Goal: Task Accomplishment & Management: Manage account settings

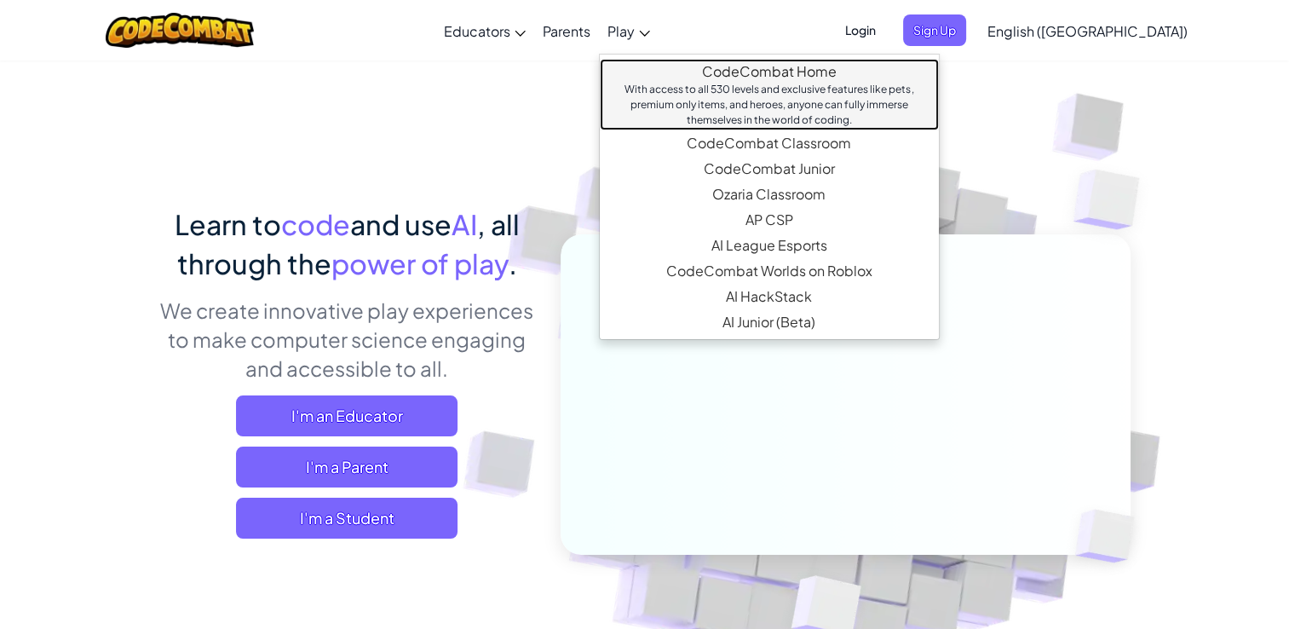
click at [701, 72] on link "CodeCombat Home With access to all 530 levels and exclusive features like pets,…" at bounding box center [769, 95] width 339 height 72
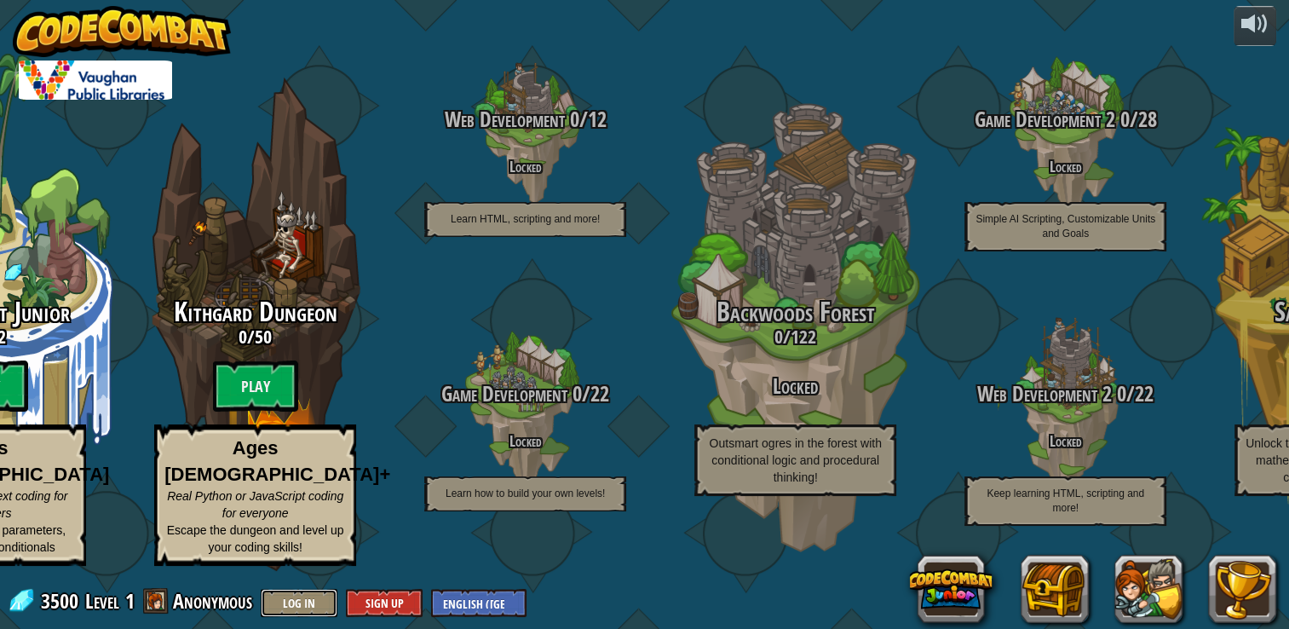
click at [308, 602] on button "Log In" at bounding box center [299, 603] width 77 height 28
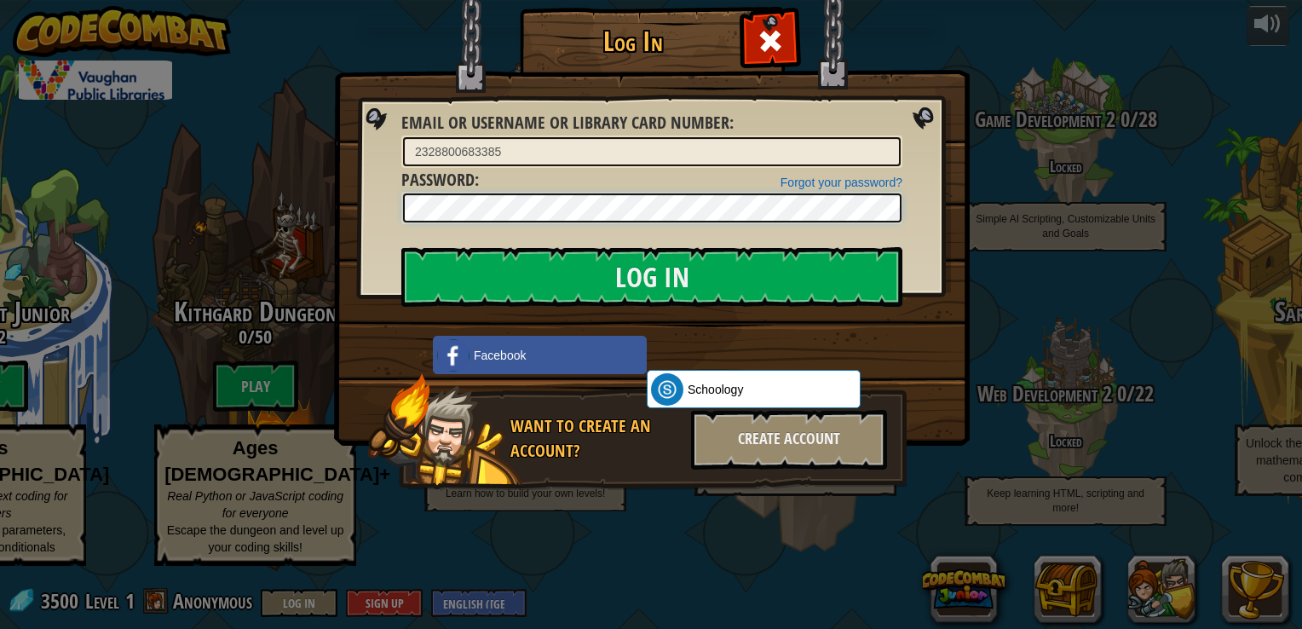
click at [401, 247] on input "Log In" at bounding box center [651, 277] width 501 height 60
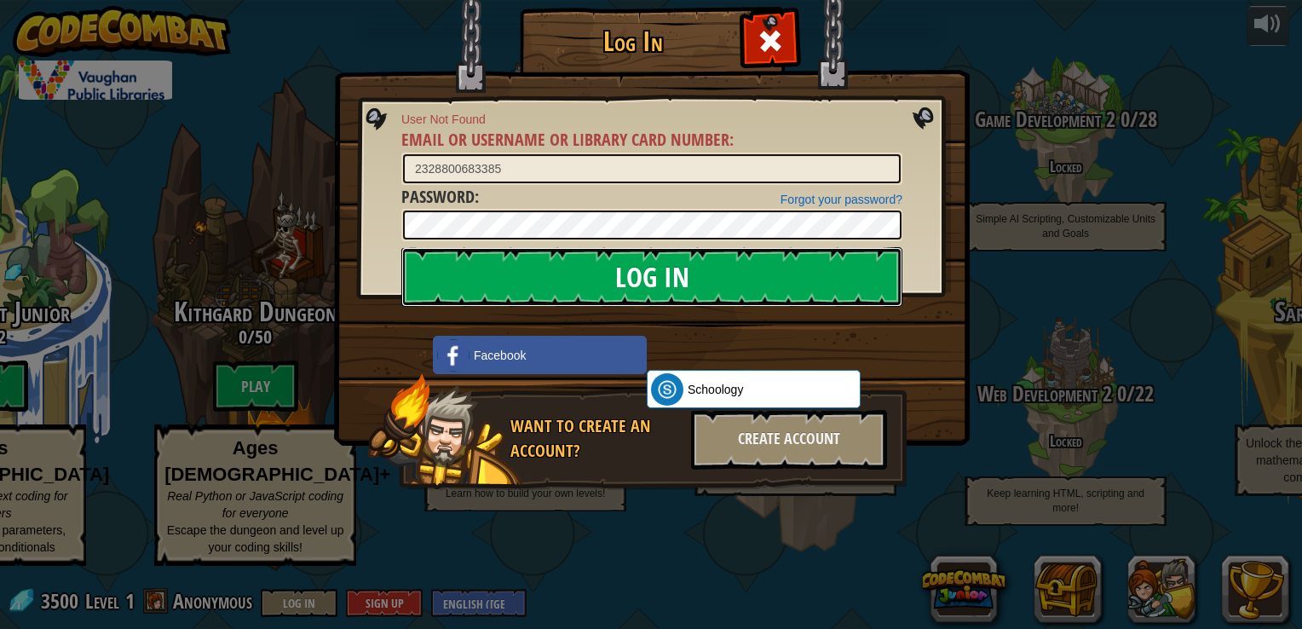
click at [526, 285] on input "Log In" at bounding box center [651, 277] width 501 height 60
click at [715, 249] on input "Log In" at bounding box center [651, 277] width 501 height 60
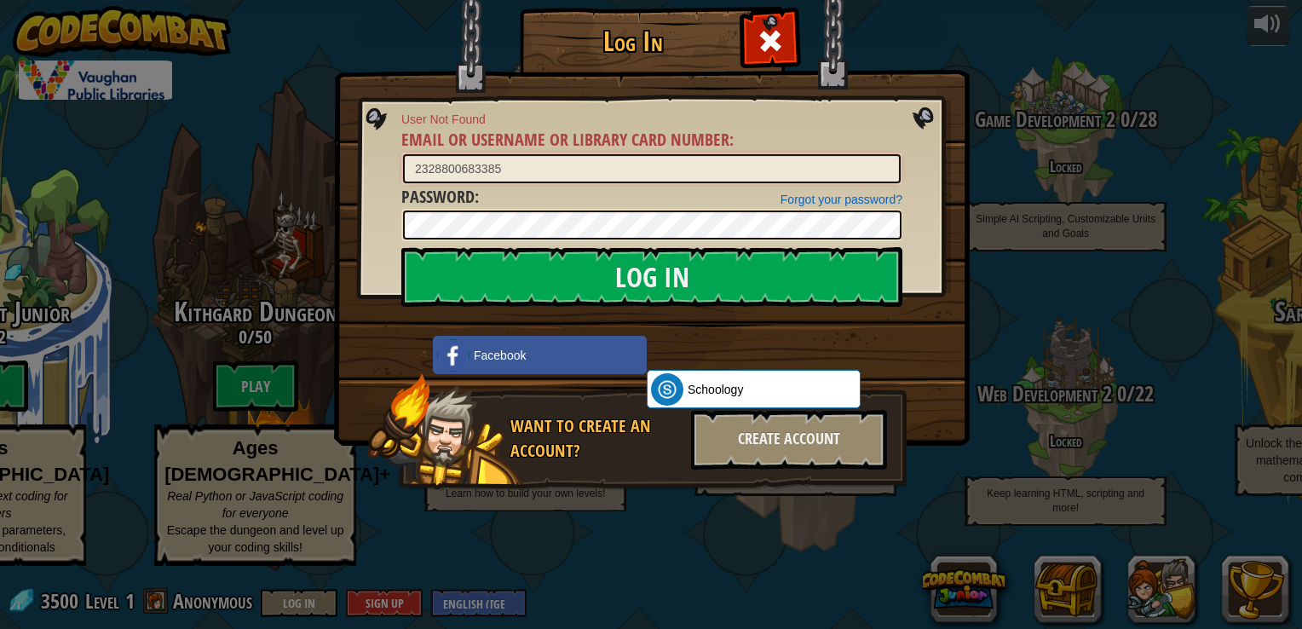
click at [526, 170] on input "2328800683385" at bounding box center [651, 168] width 497 height 29
type input "23288006833853"
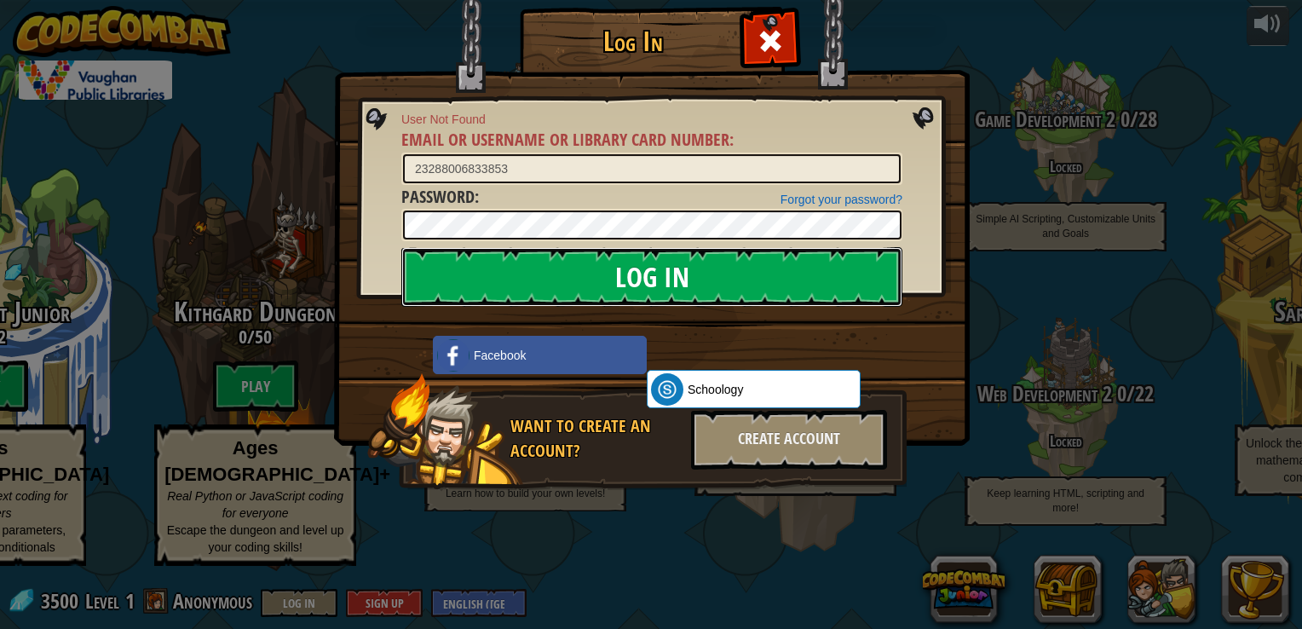
click at [549, 277] on input "Log In" at bounding box center [651, 277] width 501 height 60
